Goal: Information Seeking & Learning: Learn about a topic

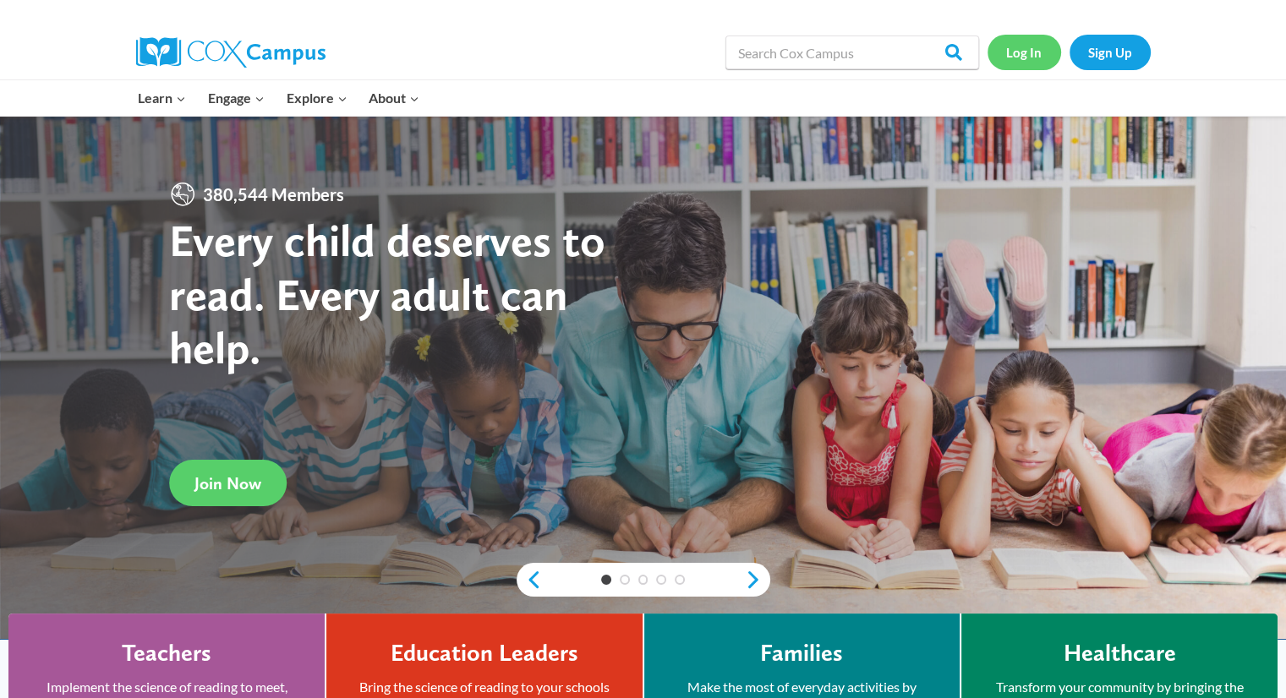
click at [1026, 52] on link "Log In" at bounding box center [1025, 52] width 74 height 35
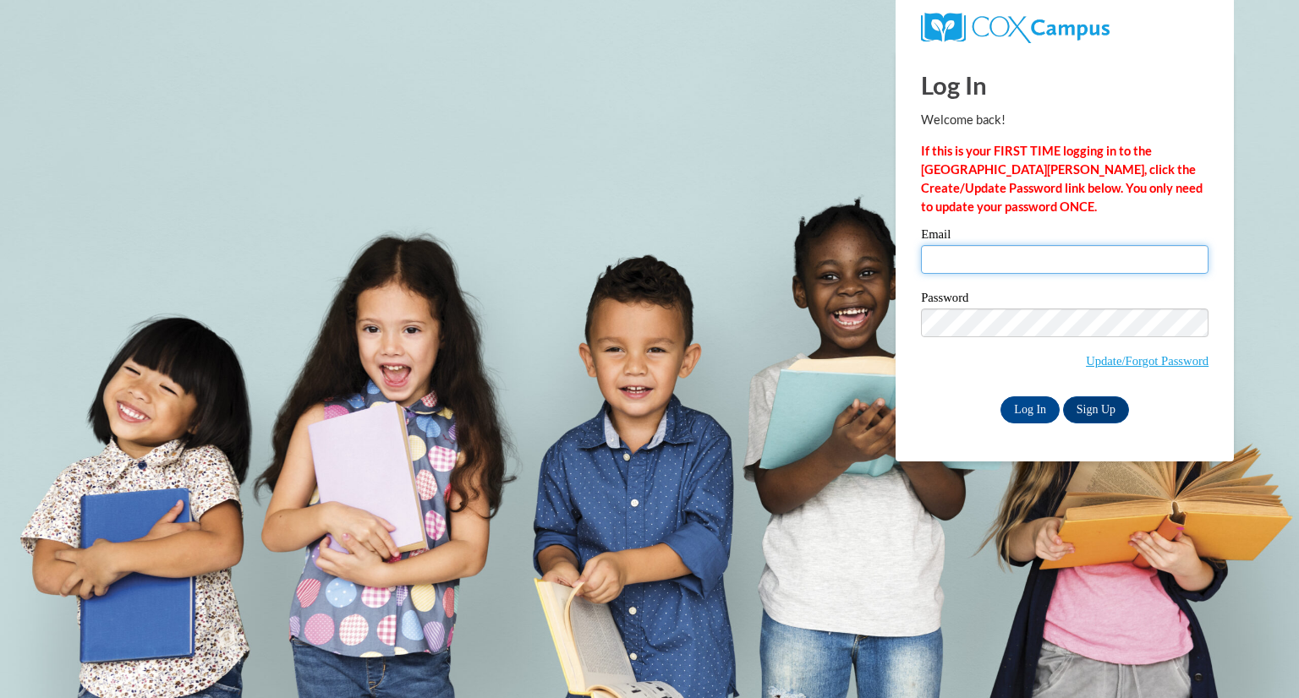
click at [1037, 261] on input "Email" at bounding box center [1064, 259] width 287 height 29
type input "Meghan.Spencer@gcpsk12.org"
click at [1034, 413] on input "Log In" at bounding box center [1029, 410] width 59 height 27
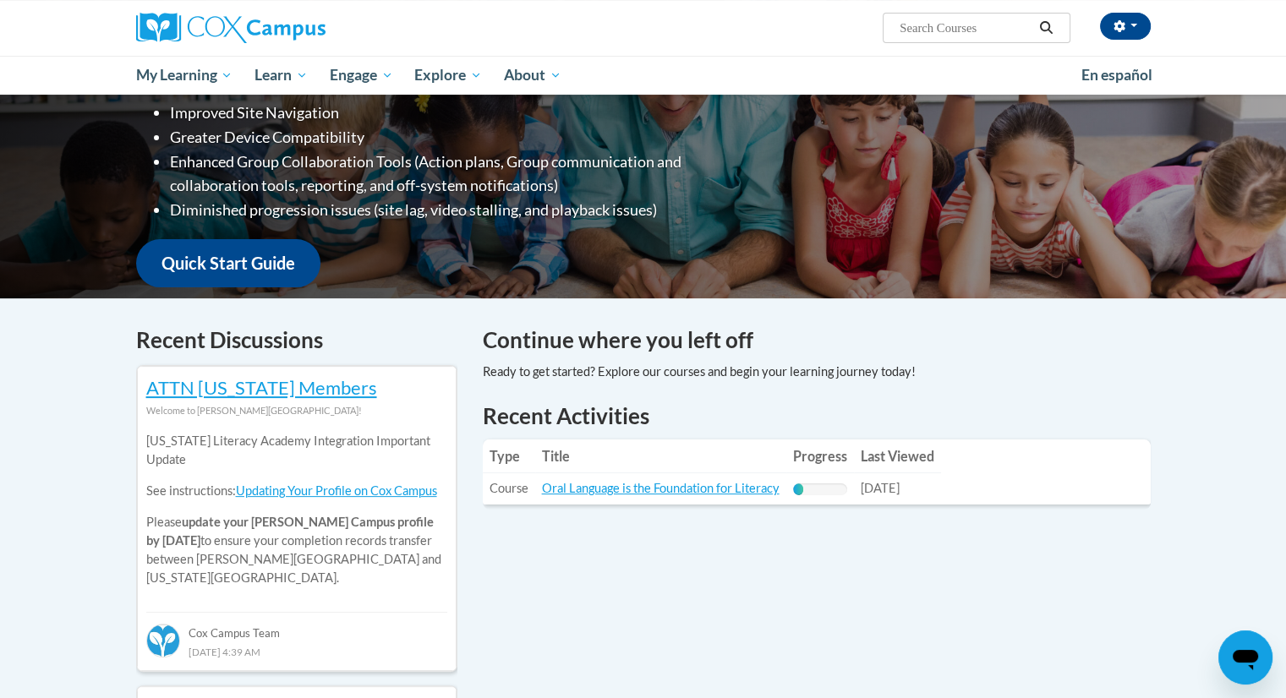
scroll to position [299, 0]
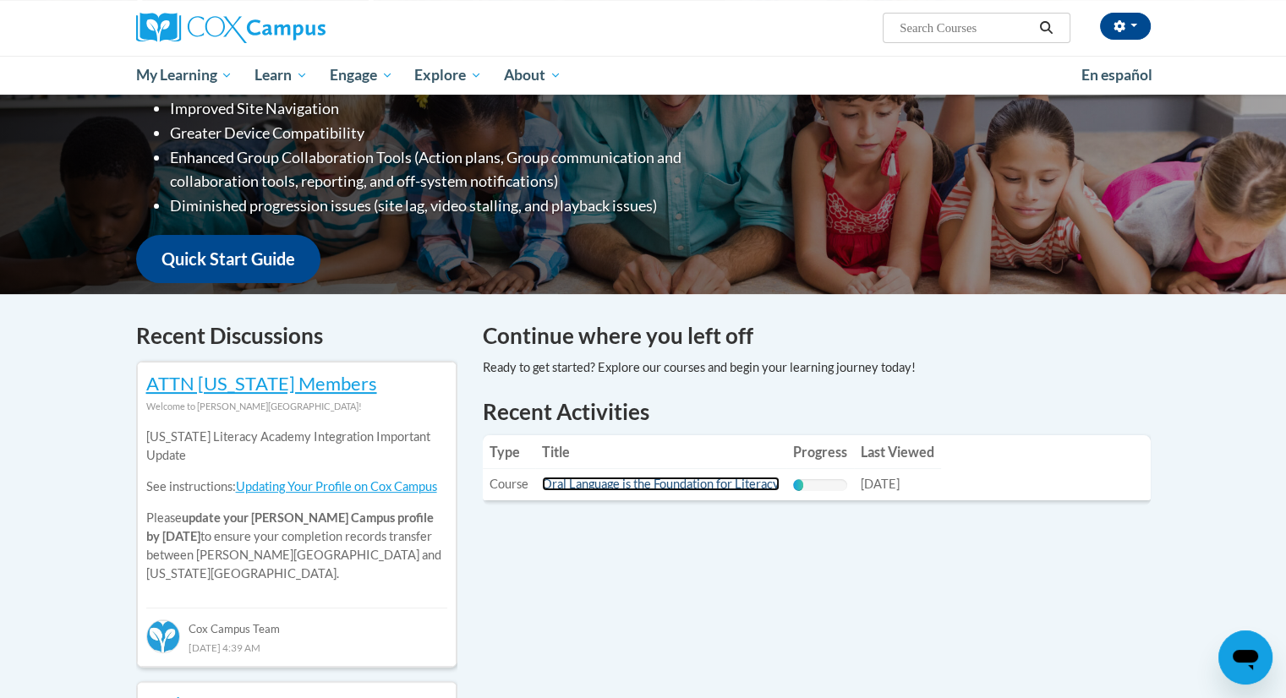
click at [731, 487] on link "Oral Language is the Foundation for Literacy" at bounding box center [661, 484] width 238 height 14
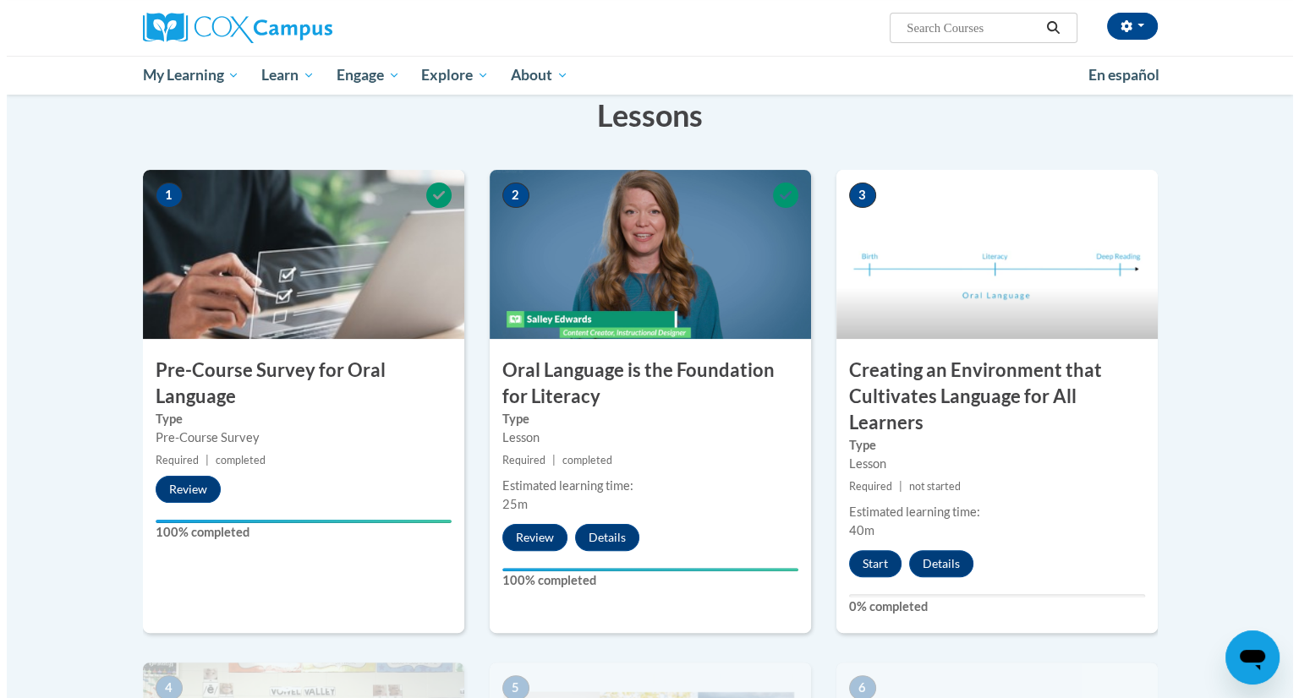
scroll to position [276, 0]
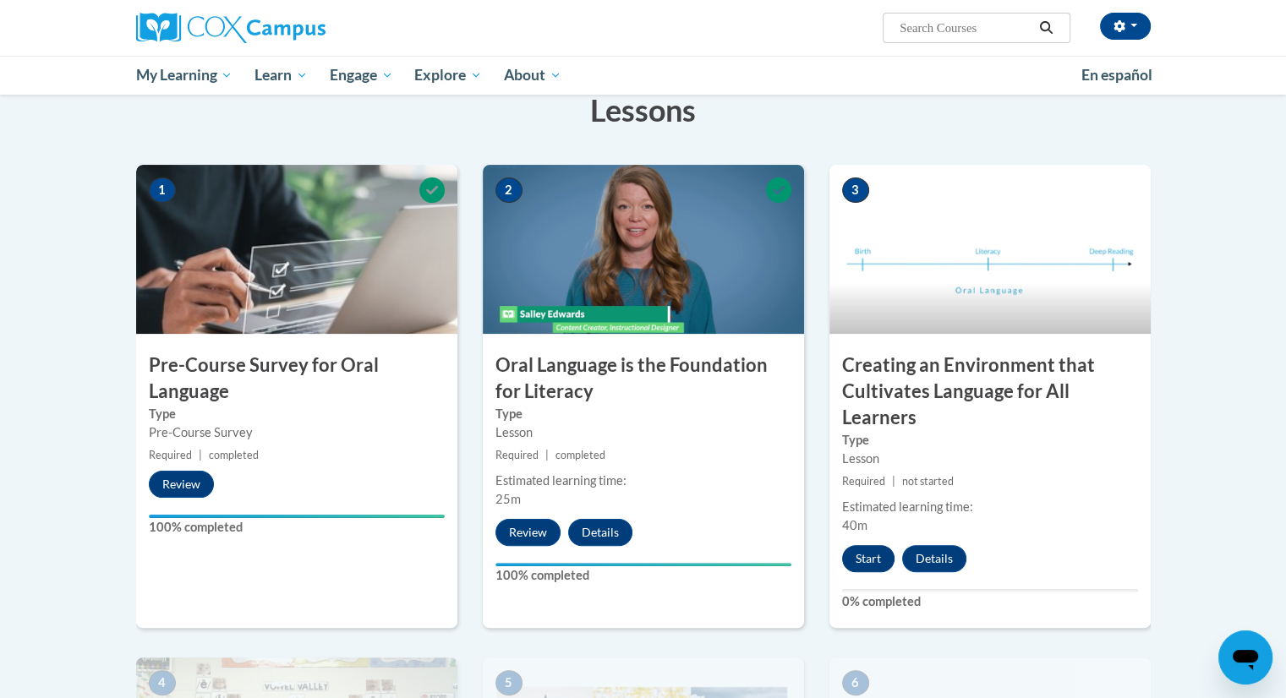
click at [870, 557] on button "Start" at bounding box center [868, 558] width 52 height 27
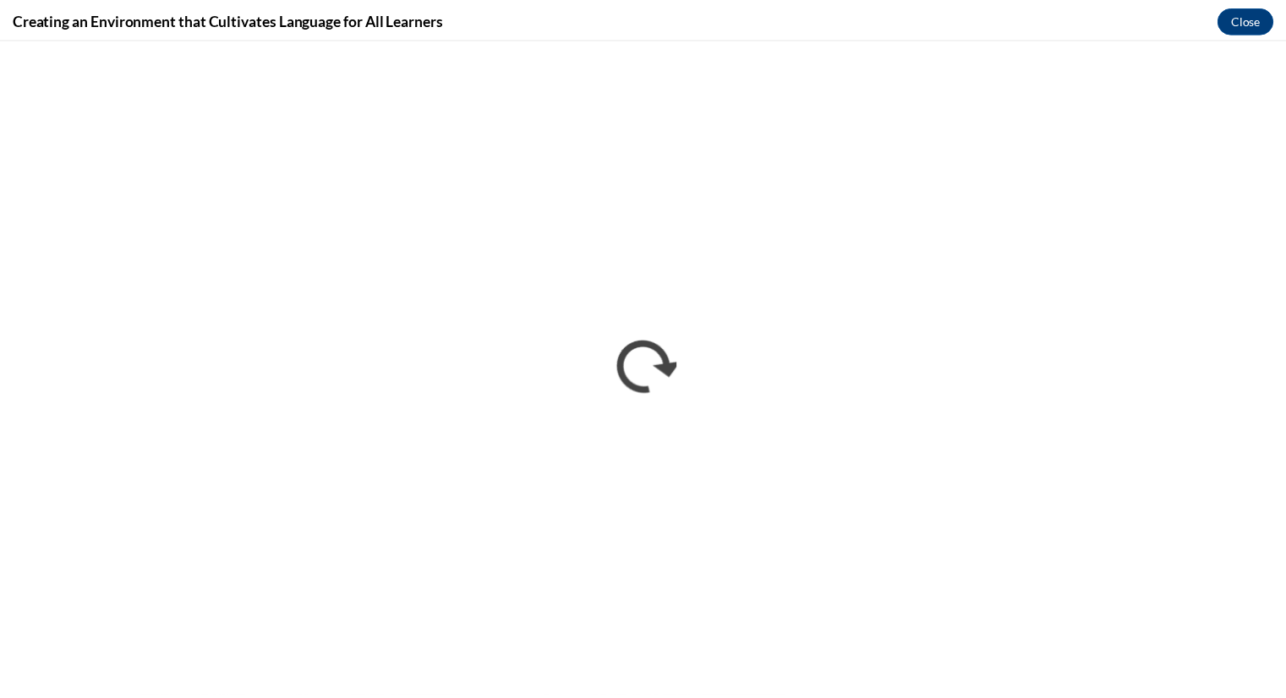
scroll to position [0, 0]
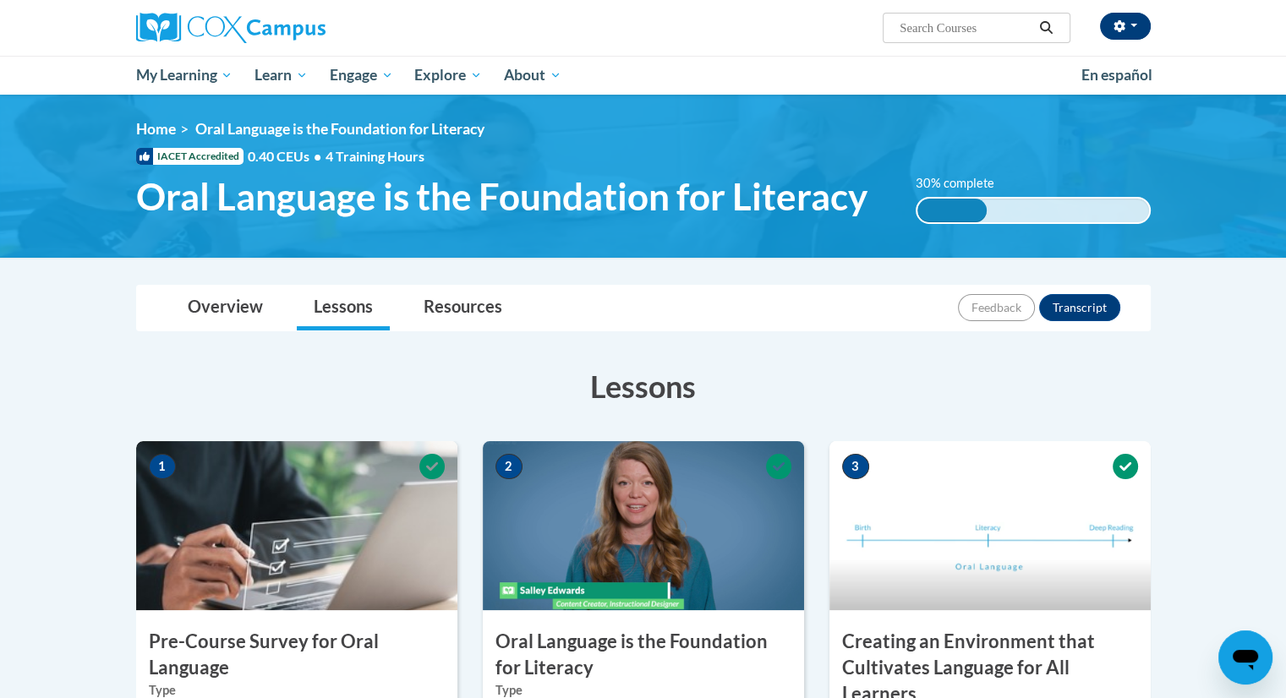
click at [1116, 25] on icon "button" at bounding box center [1119, 26] width 11 height 12
